Goal: Task Accomplishment & Management: Use online tool/utility

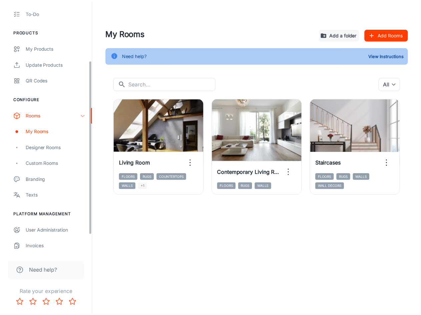
scroll to position [111, 0]
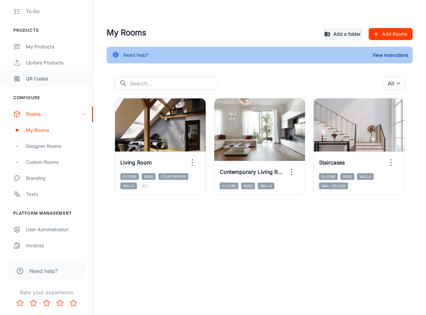
click at [51, 80] on div "QR Codes" at bounding box center [56, 78] width 60 height 7
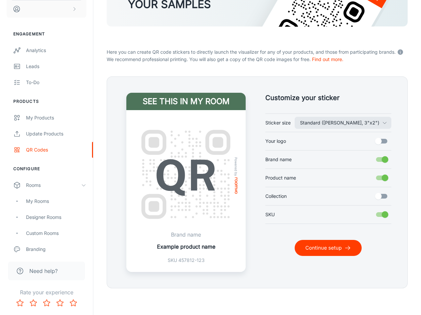
scroll to position [11, 0]
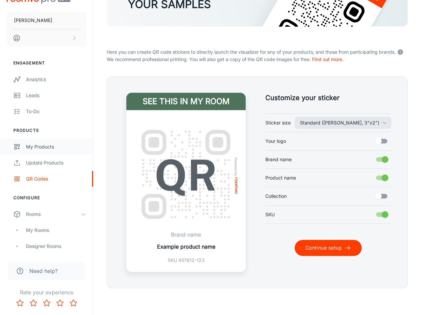
click at [46, 146] on div "My Products" at bounding box center [56, 146] width 60 height 7
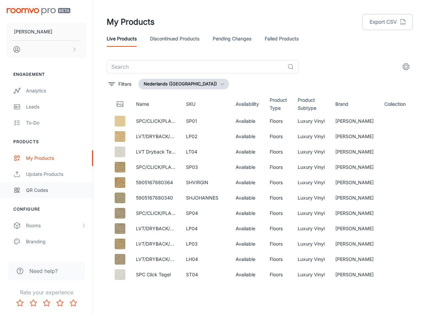
click at [33, 193] on div "QR Codes" at bounding box center [56, 190] width 60 height 7
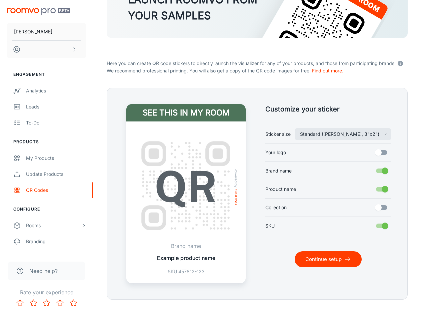
scroll to position [85, 0]
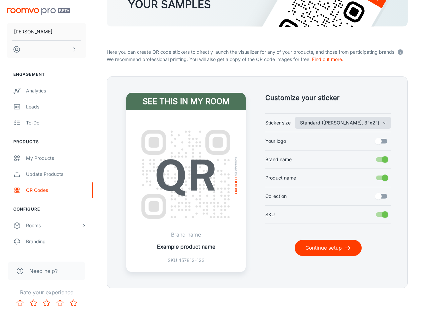
click at [373, 122] on button "Standard ([PERSON_NAME], 3"x2")" at bounding box center [343, 123] width 97 height 12
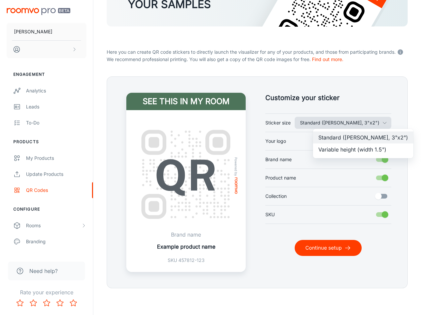
click at [373, 122] on div at bounding box center [213, 157] width 426 height 315
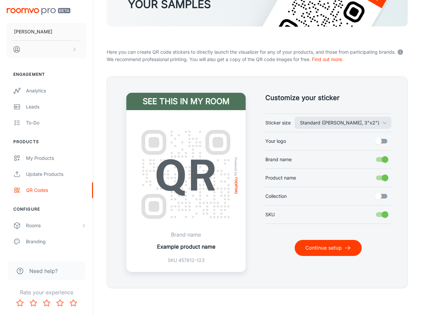
click at [333, 248] on button "Continue setup" at bounding box center [328, 248] width 67 height 16
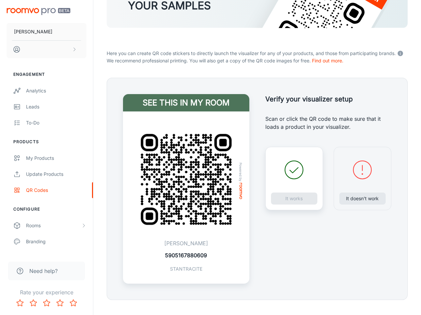
scroll to position [95, 0]
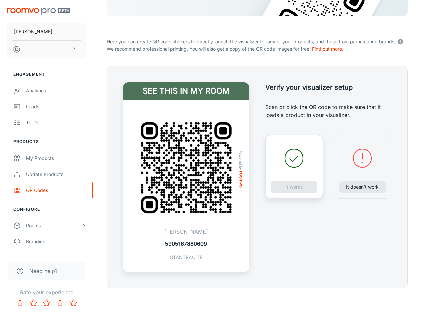
click at [201, 244] on p "5905167880609" at bounding box center [186, 244] width 42 height 8
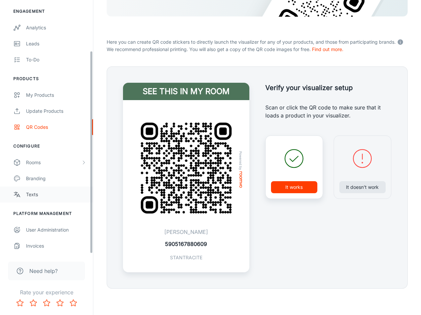
scroll to position [63, 0]
click at [53, 161] on div "Rooms" at bounding box center [53, 162] width 55 height 7
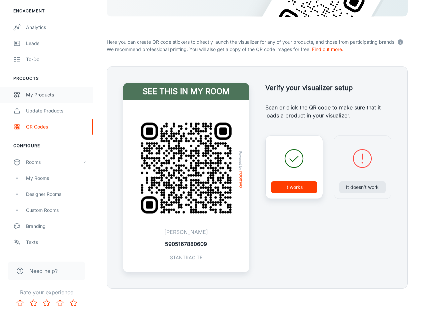
click at [42, 92] on div "My Products" at bounding box center [56, 94] width 60 height 7
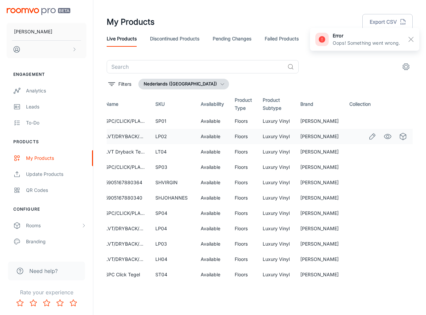
scroll to position [0, 42]
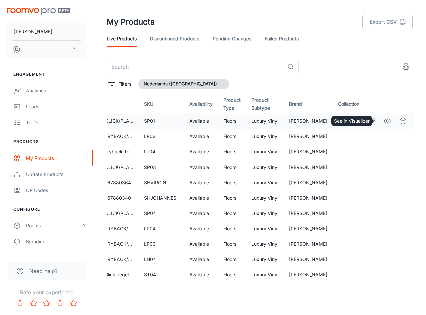
click at [384, 120] on icon "See in Visualizer" at bounding box center [388, 121] width 8 height 8
